Goal: Find specific page/section: Find specific page/section

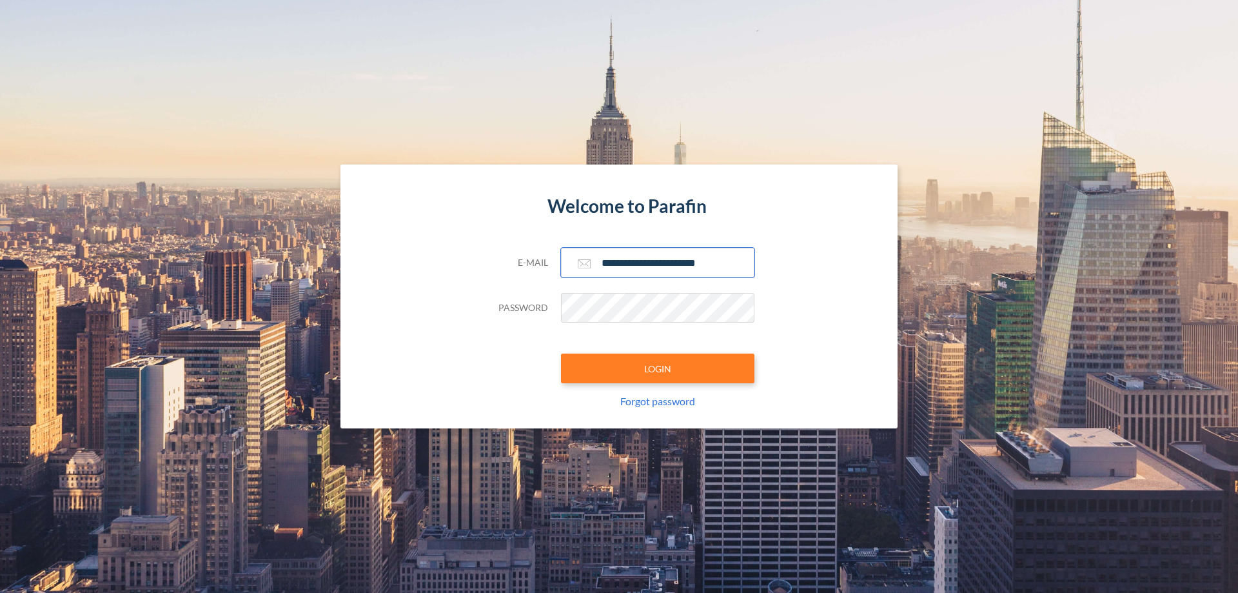
type input "**********"
click at [658, 368] on button "LOGIN" at bounding box center [657, 368] width 193 height 30
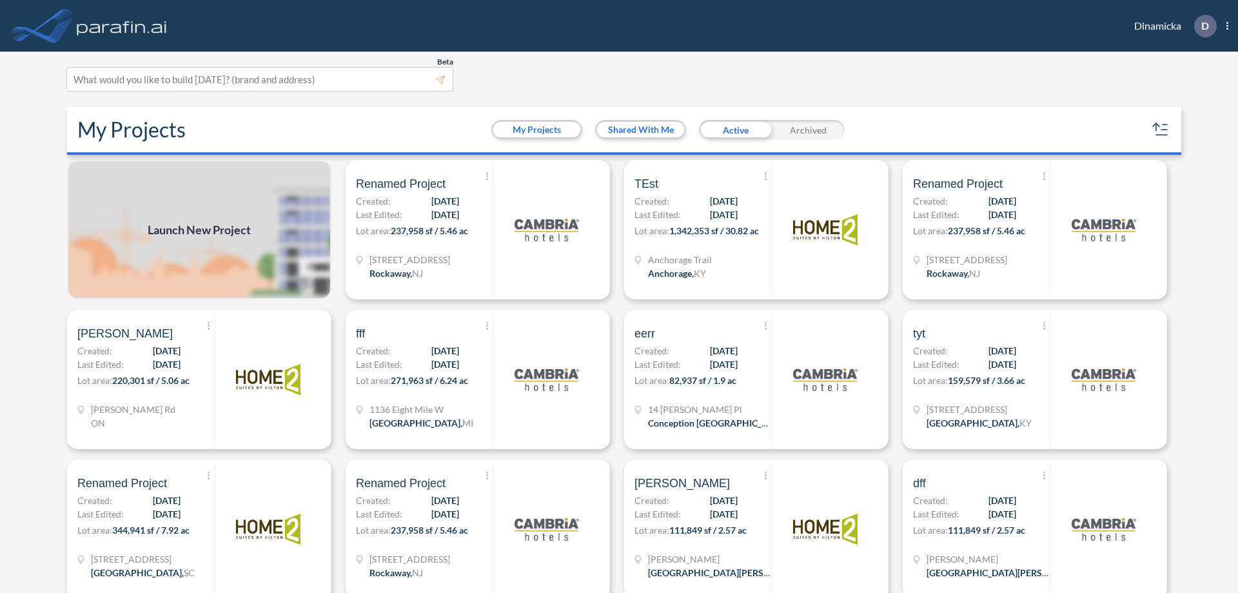
scroll to position [3, 0]
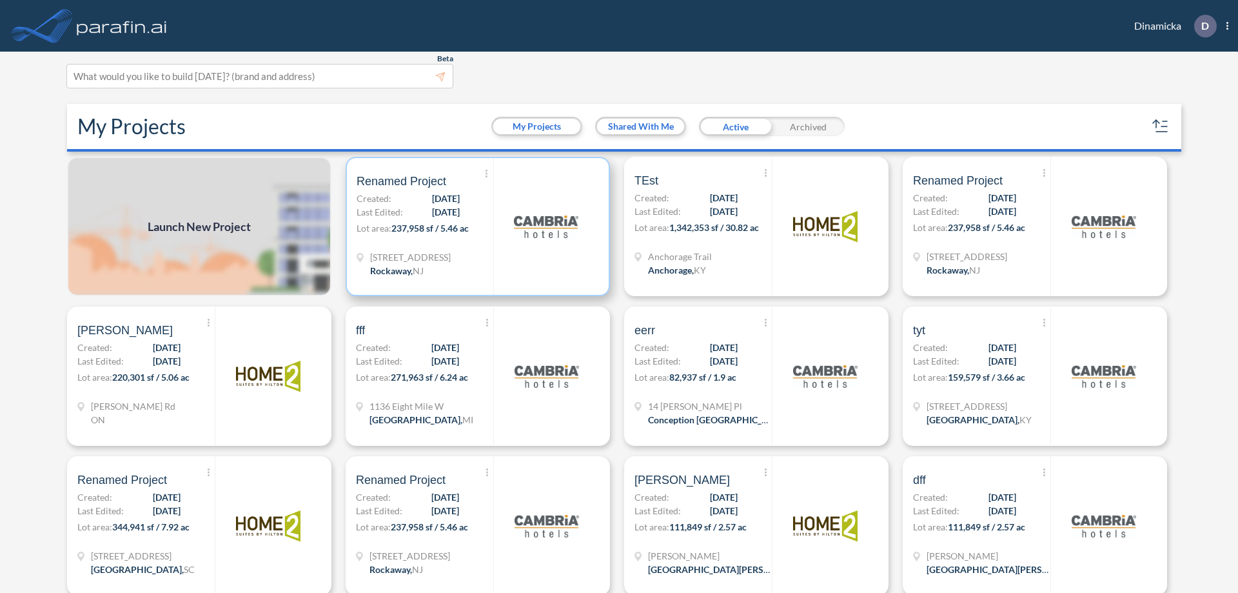
click at [475, 226] on p "Lot area: 237,958 sf / 5.46 ac" at bounding box center [425, 230] width 137 height 19
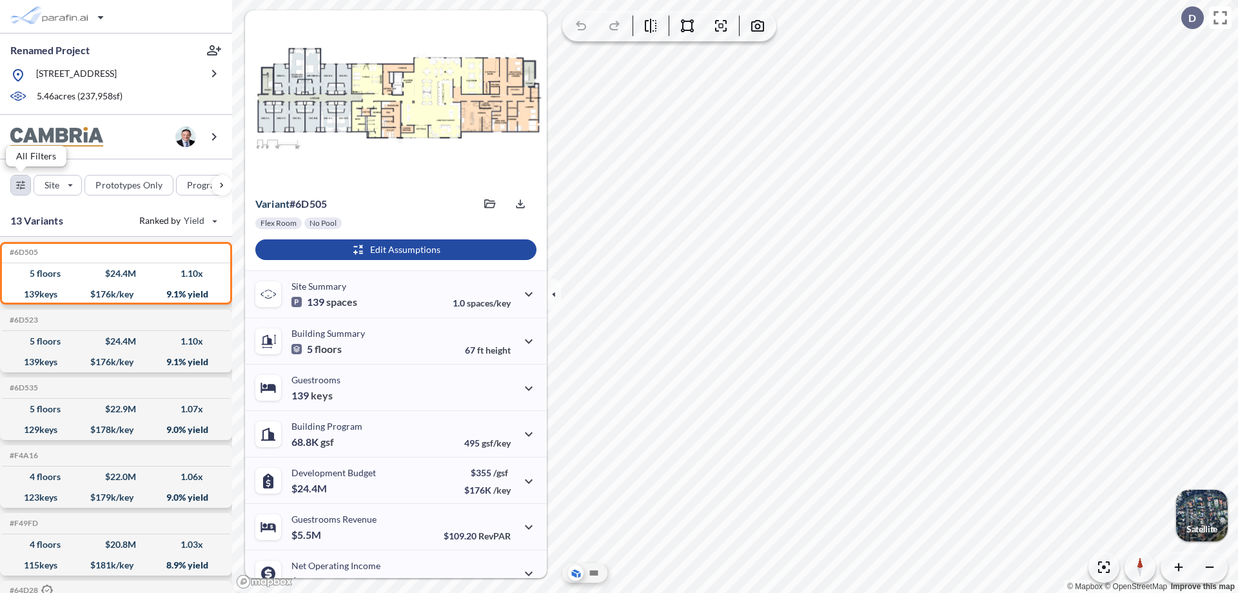
click at [21, 184] on div "button" at bounding box center [20, 184] width 19 height 19
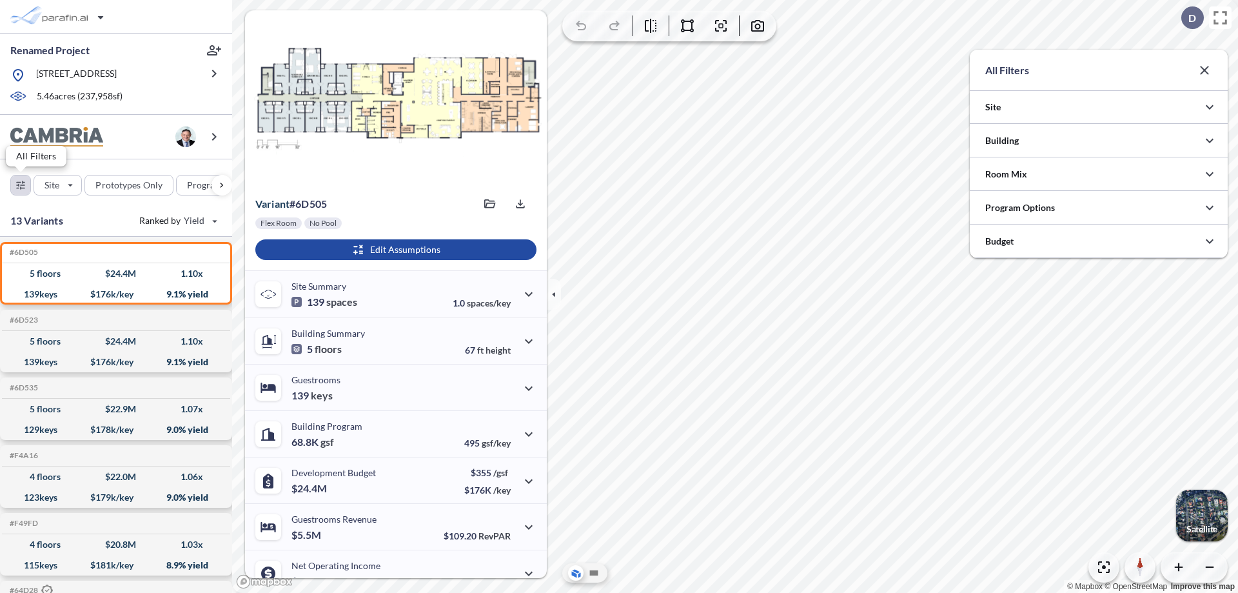
scroll to position [644980, 644722]
click at [1210, 141] on icon "button" at bounding box center [1209, 140] width 15 height 15
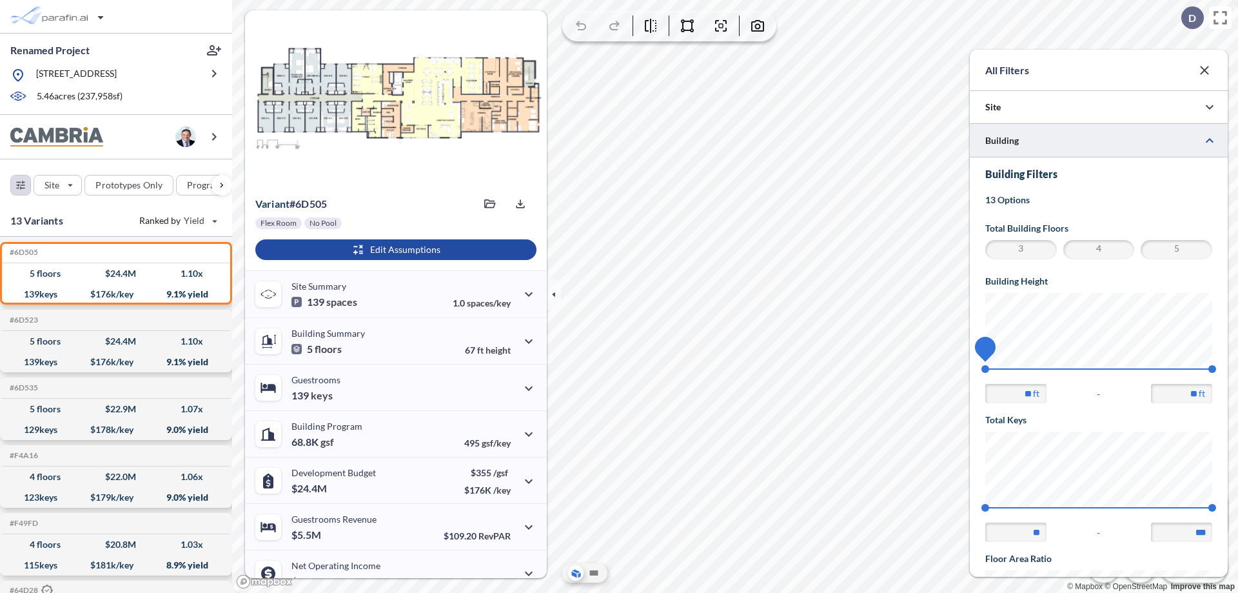
scroll to position [224, 0]
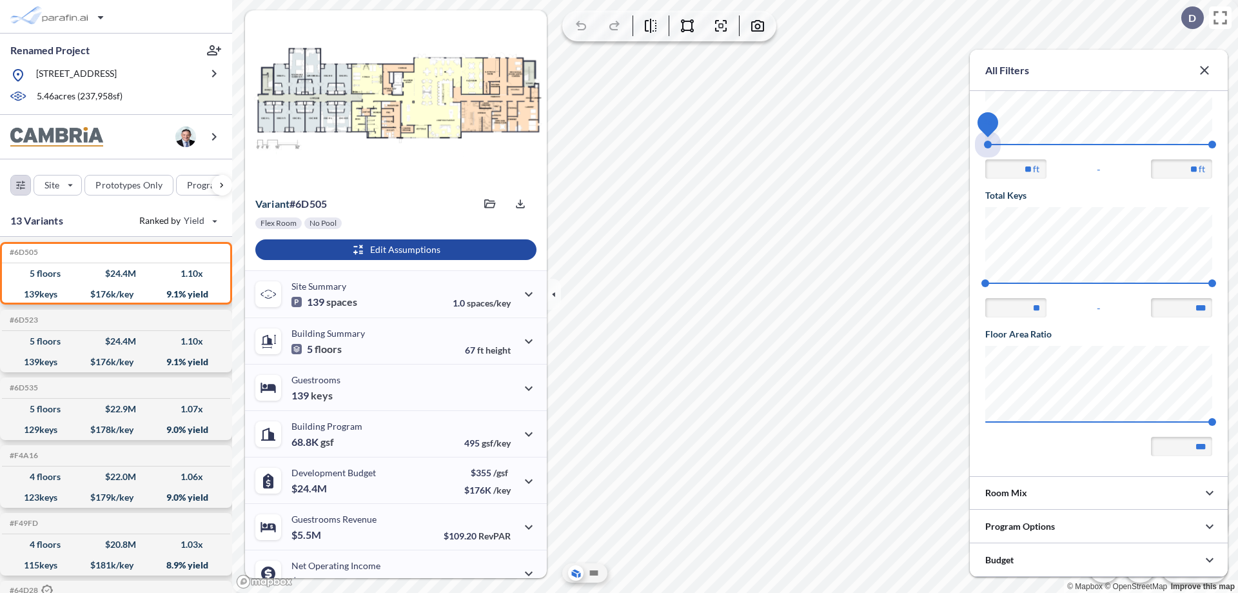
drag, startPoint x: 986, startPoint y: 144, endPoint x: 1213, endPoint y: 144, distance: 227.0
click at [1213, 144] on span "45 67.56" at bounding box center [1099, 149] width 227 height 10
type input "**"
